Goal: Task Accomplishment & Management: Manage account settings

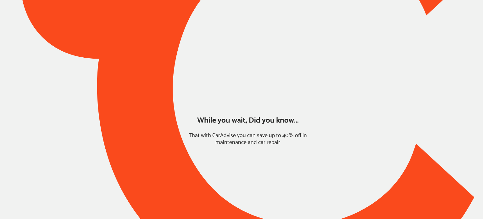
type input "*****"
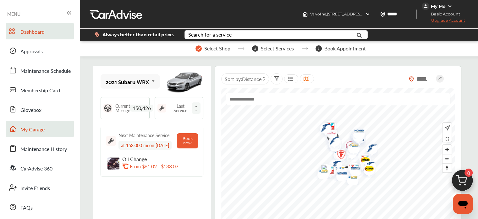
click at [53, 133] on link "My Garage" at bounding box center [40, 128] width 68 height 16
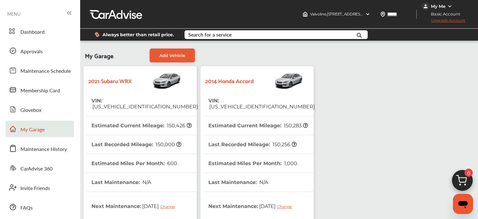
scroll to position [178, 0]
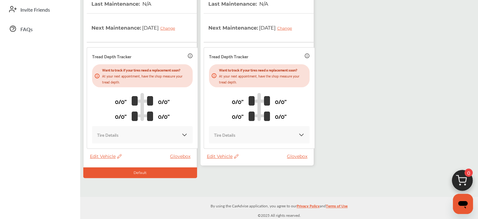
click at [226, 157] on span "Edit Vehicle" at bounding box center [223, 156] width 32 height 6
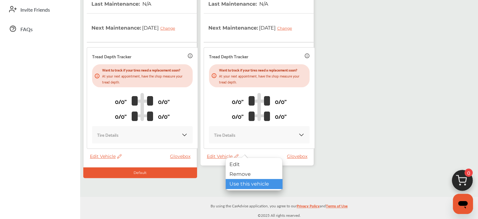
click at [248, 185] on div "Use this vehicle" at bounding box center [254, 184] width 57 height 10
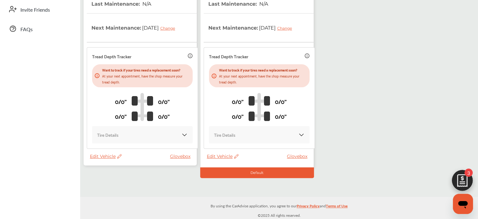
scroll to position [93, 0]
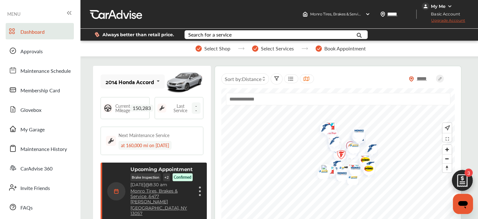
click at [452, 177] on img at bounding box center [463, 182] width 30 height 30
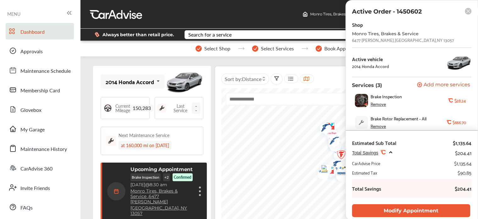
scroll to position [26, 0]
